Goal: Find contact information: Obtain details needed to contact an individual or organization

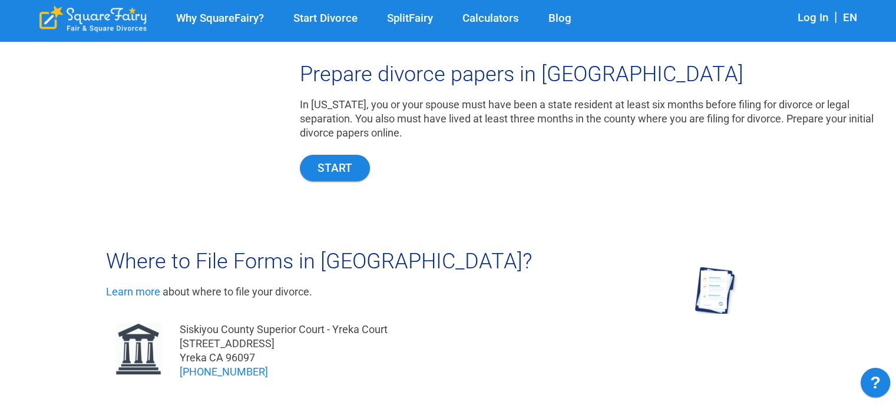
scroll to position [258, 0]
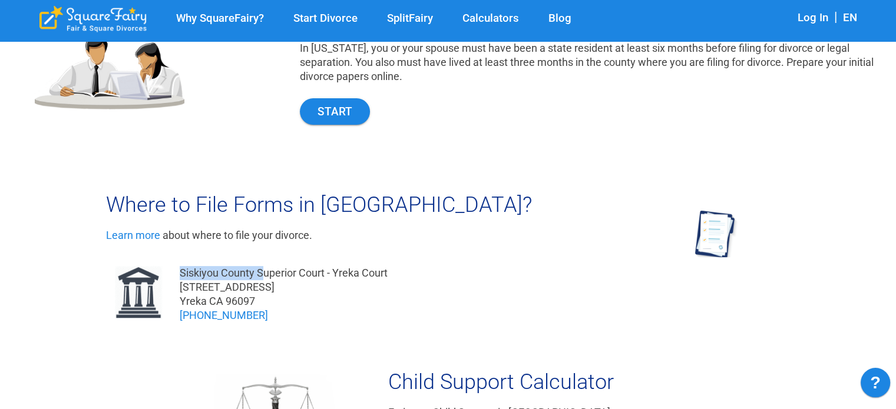
drag, startPoint x: 181, startPoint y: 270, endPoint x: 264, endPoint y: 268, distance: 82.5
click at [264, 268] on div "Siskiyou County Superior Court - Yreka Court" at bounding box center [284, 273] width 208 height 14
click at [392, 271] on div "Siskiyou County Superior Court - [GEOGRAPHIC_DATA] [STREET_ADDRESS] (530) 842-8…" at bounding box center [457, 294] width 703 height 74
drag, startPoint x: 392, startPoint y: 271, endPoint x: 181, endPoint y: 276, distance: 210.3
click at [181, 276] on div "Siskiyou County Superior Court - [GEOGRAPHIC_DATA] [STREET_ADDRESS] (530) 842-8…" at bounding box center [457, 294] width 703 height 74
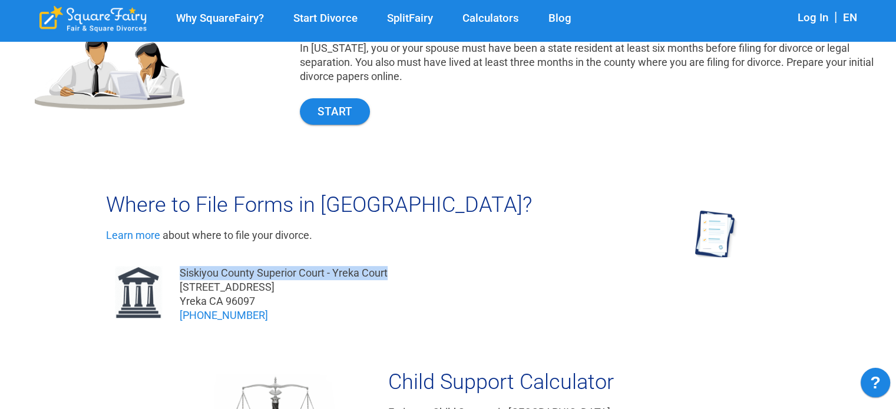
copy div "Siskiyou County Superior Court - Yreka Court"
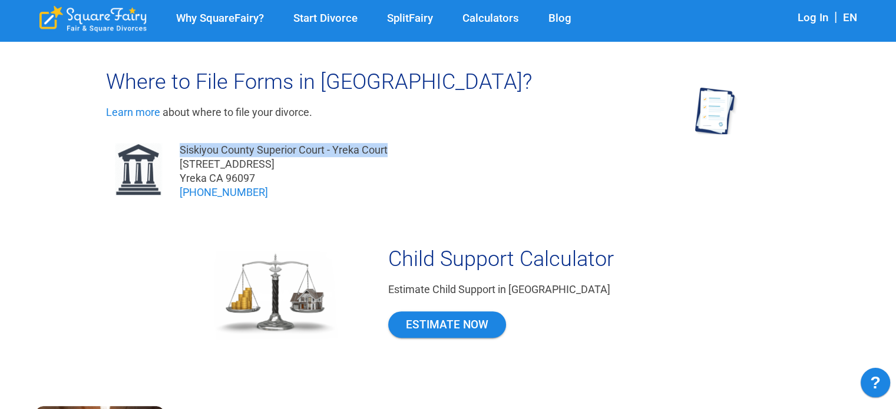
scroll to position [374, 0]
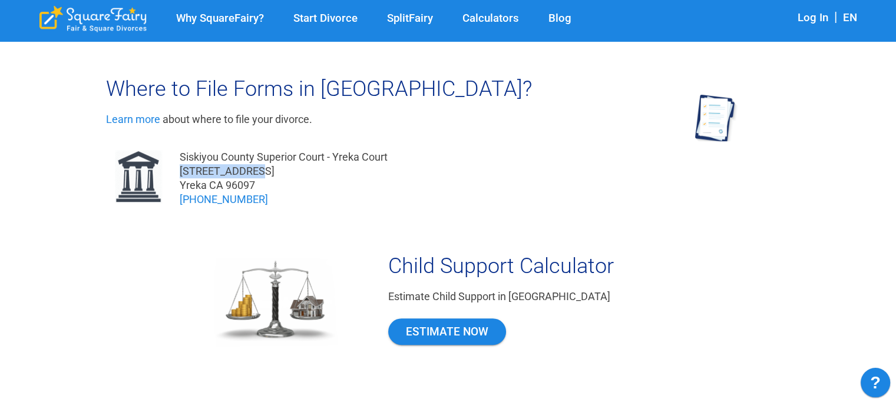
drag, startPoint x: 246, startPoint y: 169, endPoint x: 177, endPoint y: 171, distance: 68.9
click at [177, 171] on div "Siskiyou County Superior Court - [GEOGRAPHIC_DATA] [STREET_ADDRESS] (530) 842-8…" at bounding box center [457, 178] width 703 height 74
copy div "[STREET_ADDRESS]"
drag, startPoint x: 251, startPoint y: 183, endPoint x: 188, endPoint y: 178, distance: 62.6
click at [188, 178] on div "[STREET_ADDRESS]" at bounding box center [284, 178] width 208 height 28
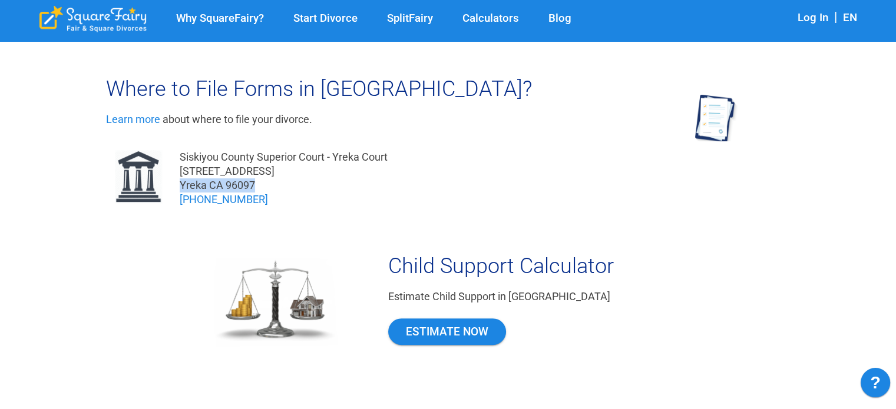
drag, startPoint x: 260, startPoint y: 182, endPoint x: 179, endPoint y: 180, distance: 80.7
click at [180, 180] on div "[STREET_ADDRESS]" at bounding box center [284, 178] width 208 height 28
copy div "Yreka CA 96097"
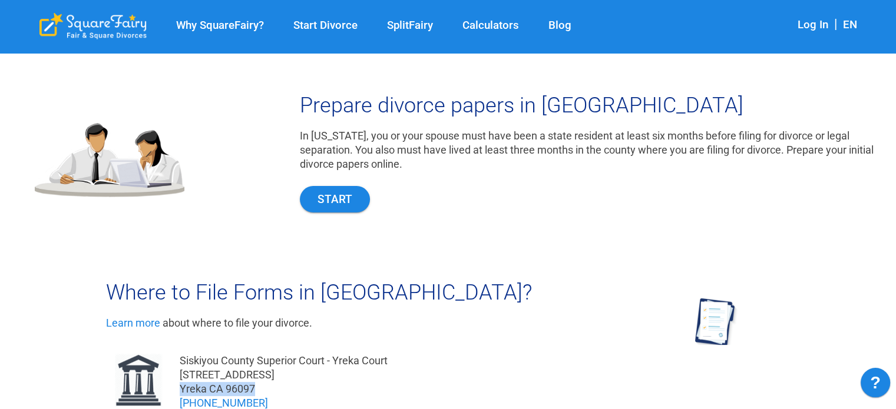
scroll to position [0, 0]
